Goal: Transaction & Acquisition: Download file/media

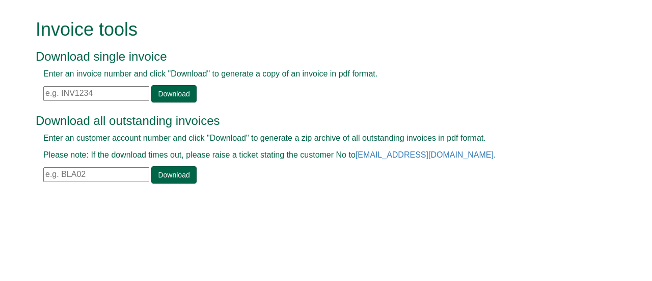
drag, startPoint x: 0, startPoint y: 0, endPoint x: 116, endPoint y: 89, distance: 146.5
click at [116, 90] on input "text" at bounding box center [96, 93] width 106 height 15
paste input "• INV1387210"
drag, startPoint x: 62, startPoint y: 93, endPoint x: 38, endPoint y: 92, distance: 24.5
click at [38, 92] on div "Enter an invoice number and click "Download" to generate a copy of an invoice i…" at bounding box center [315, 85] width 558 height 34
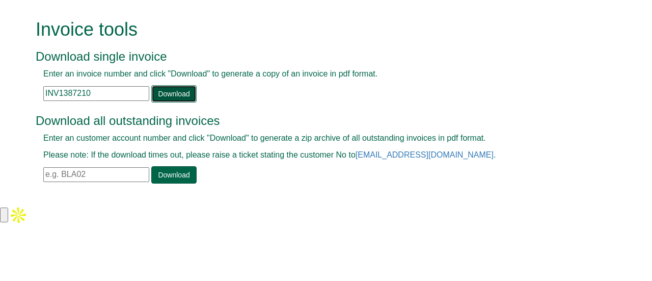
click at [161, 95] on link "Download" at bounding box center [173, 93] width 45 height 17
drag, startPoint x: 104, startPoint y: 94, endPoint x: 25, endPoint y: 92, distance: 78.5
click at [25, 92] on form "Invoice tools Download single invoice Enter an invoice number and click "Downlo…" at bounding box center [326, 102] width 652 height 205
paste input "• INV1389143"
drag, startPoint x: 64, startPoint y: 91, endPoint x: 41, endPoint y: 91, distance: 22.4
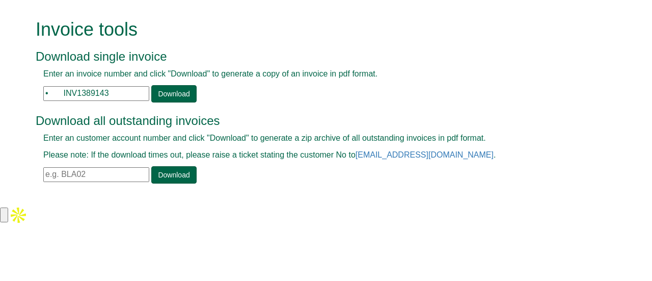
click at [41, 91] on div "Enter an invoice number and click "Download" to generate a copy of an invoice i…" at bounding box center [315, 85] width 558 height 34
click at [186, 92] on link "Download" at bounding box center [173, 93] width 45 height 17
drag, startPoint x: 96, startPoint y: 93, endPoint x: 45, endPoint y: 91, distance: 51.0
click at [45, 91] on input "INV1389143" at bounding box center [96, 93] width 106 height 15
paste input "• INV1393009"
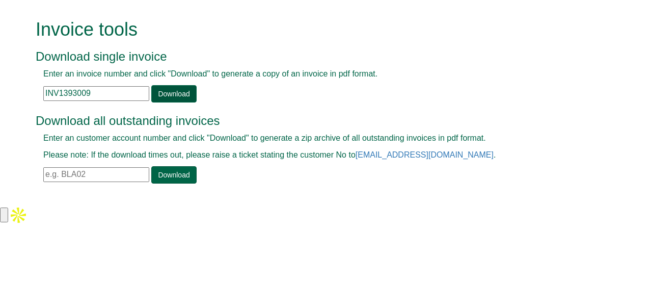
type input "INV1393009"
click at [178, 92] on link "Download" at bounding box center [173, 93] width 45 height 17
